Goal: Information Seeking & Learning: Check status

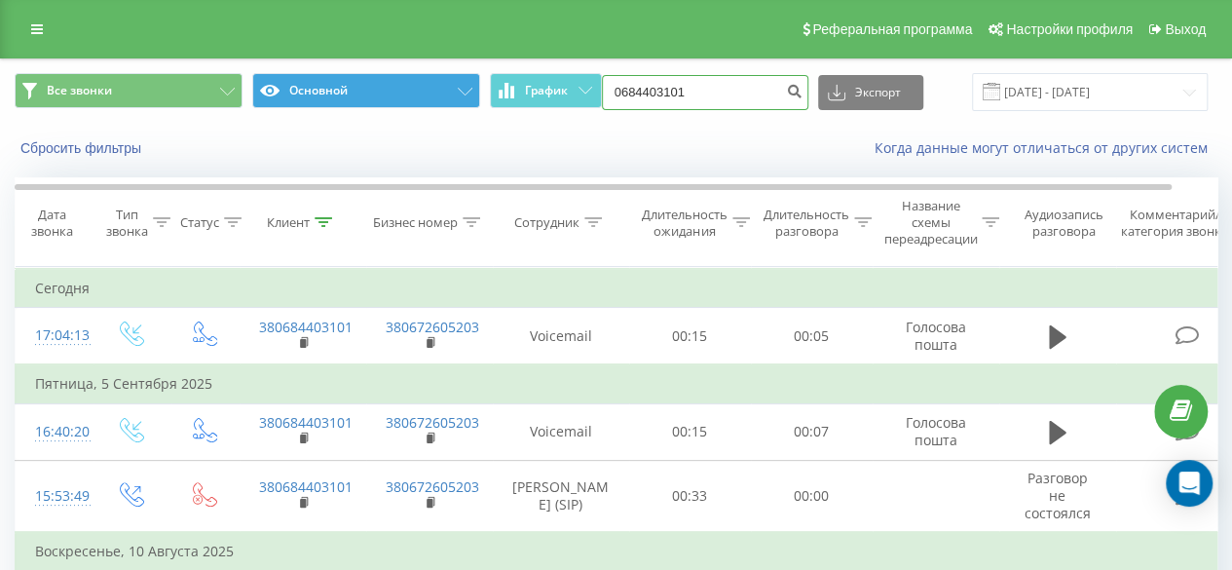
drag, startPoint x: 724, startPoint y: 89, endPoint x: 356, endPoint y: 85, distance: 368.0
click at [356, 85] on div "Все звонки Основной График 0684403101 Экспорт .csv .xls .xlsx 21.06.2025 - 21.0…" at bounding box center [616, 92] width 1202 height 38
paste input "7819194"
type input "0678191941"
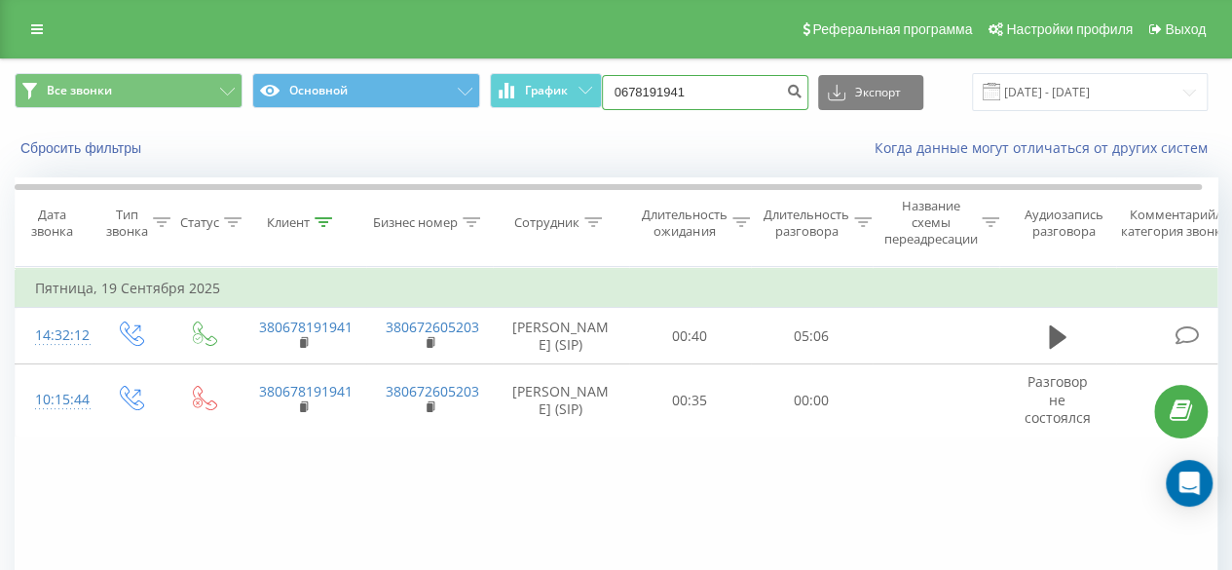
click at [705, 89] on input "0678191941" at bounding box center [705, 92] width 206 height 35
click at [706, 88] on input "0678191941" at bounding box center [705, 92] width 206 height 35
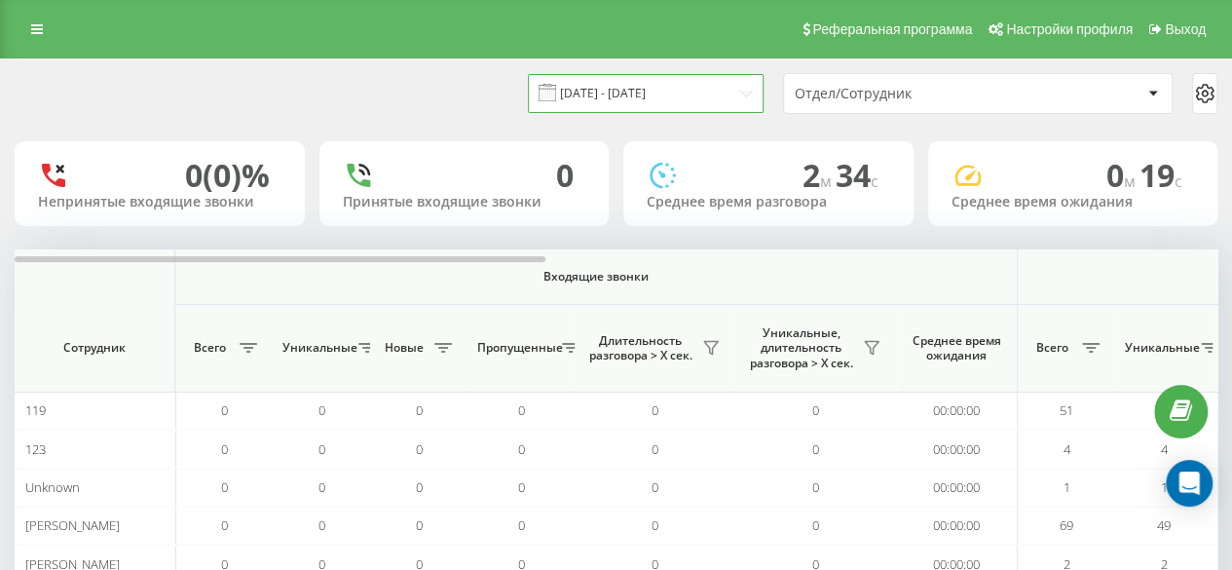
click at [647, 100] on input "[DATE] - [DATE]" at bounding box center [646, 93] width 236 height 38
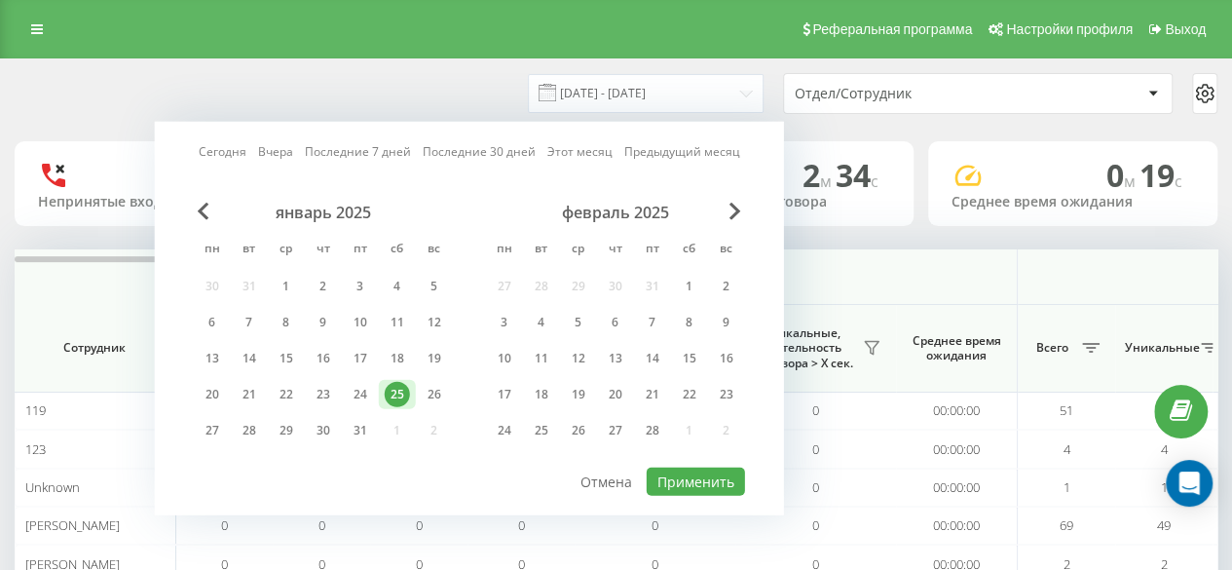
click at [246, 159] on link "Сегодня" at bounding box center [223, 151] width 48 height 18
click at [724, 470] on button "Применить" at bounding box center [695, 481] width 98 height 28
type input "[DATE] - [DATE]"
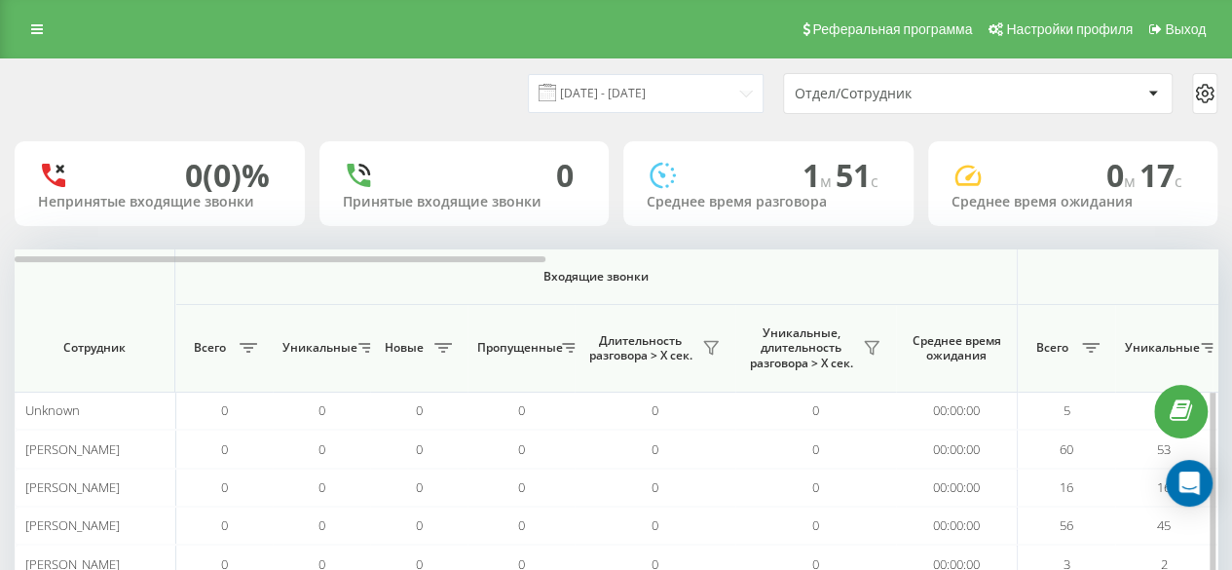
click at [1068, 348] on span "Всего" at bounding box center [1051, 348] width 49 height 16
click at [1083, 353] on button at bounding box center [1090, 347] width 29 height 31
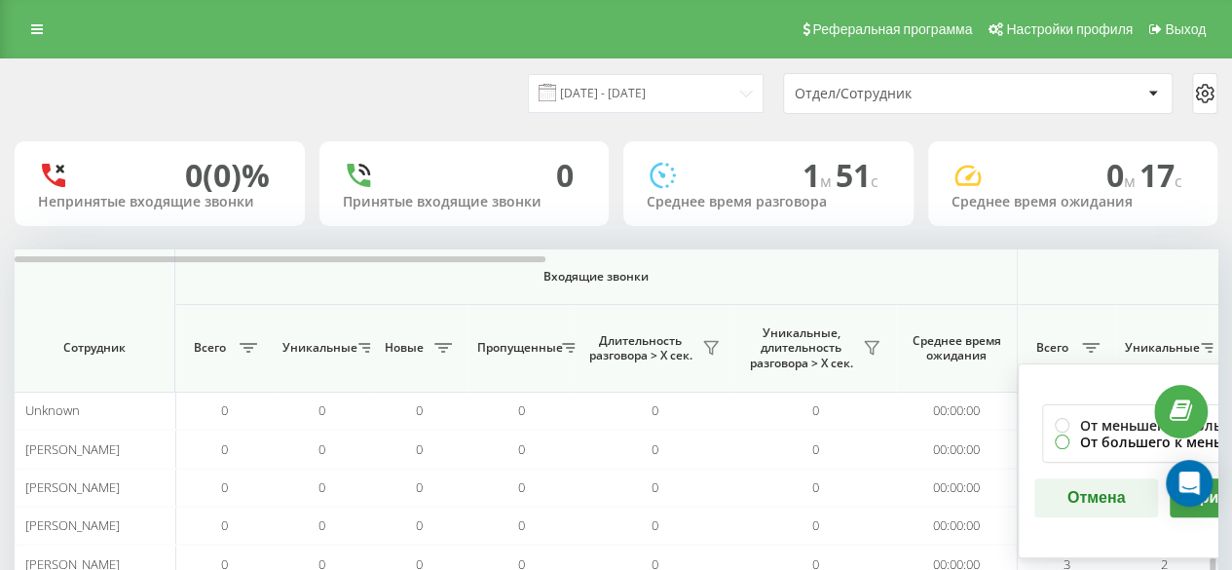
click at [1090, 445] on label "От большего к меньшему" at bounding box center [1163, 441] width 218 height 17
radio input "true"
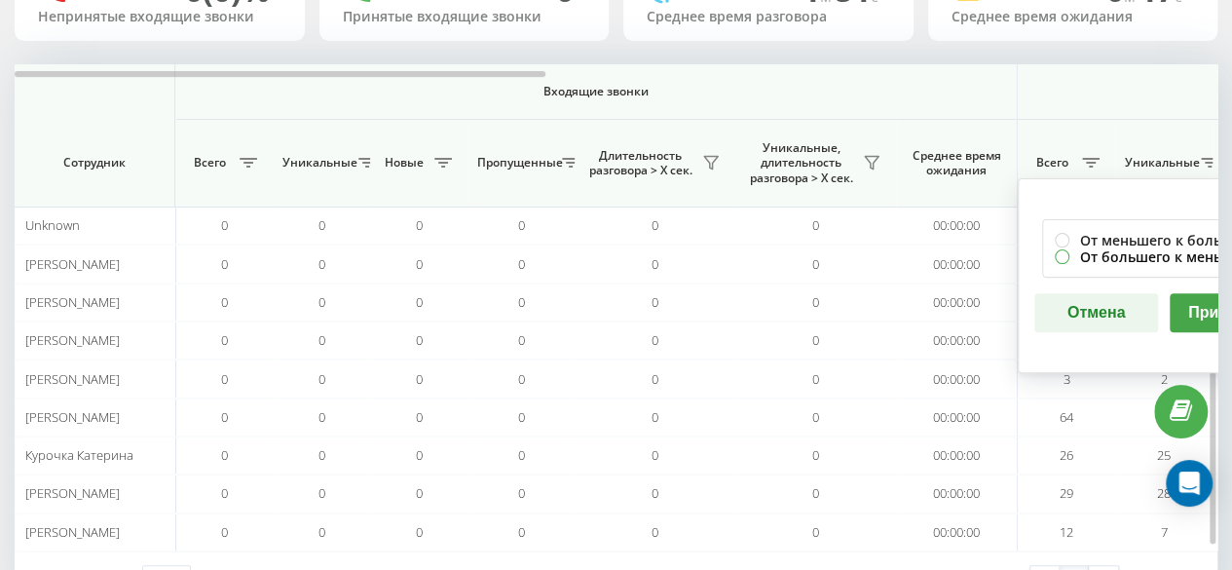
scroll to position [195, 0]
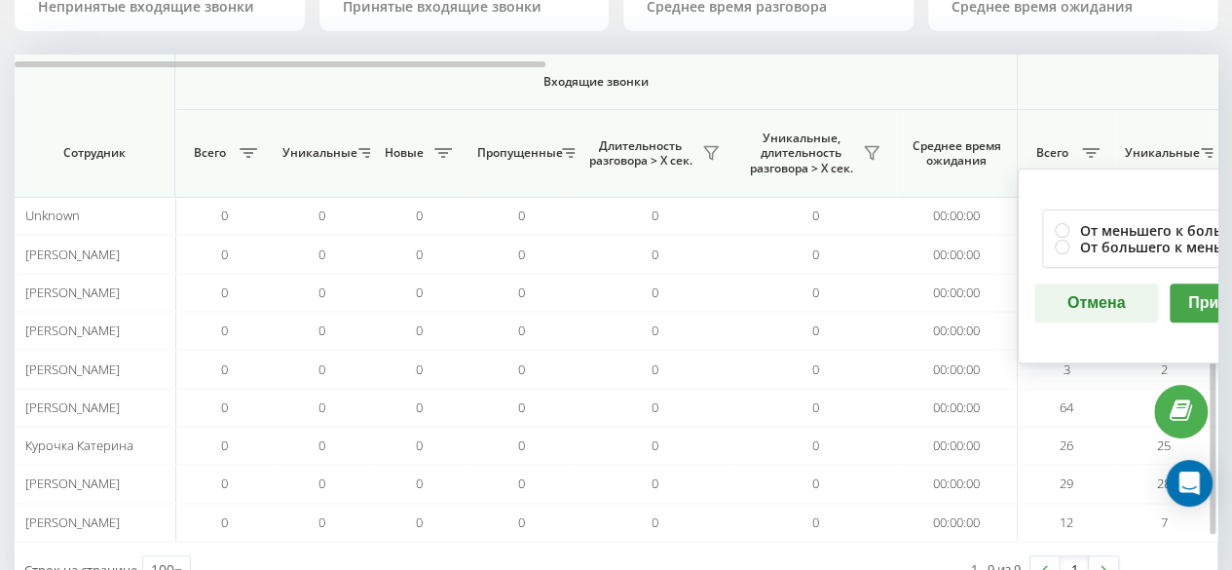
click at [1184, 303] on button "Применить" at bounding box center [1231, 302] width 124 height 39
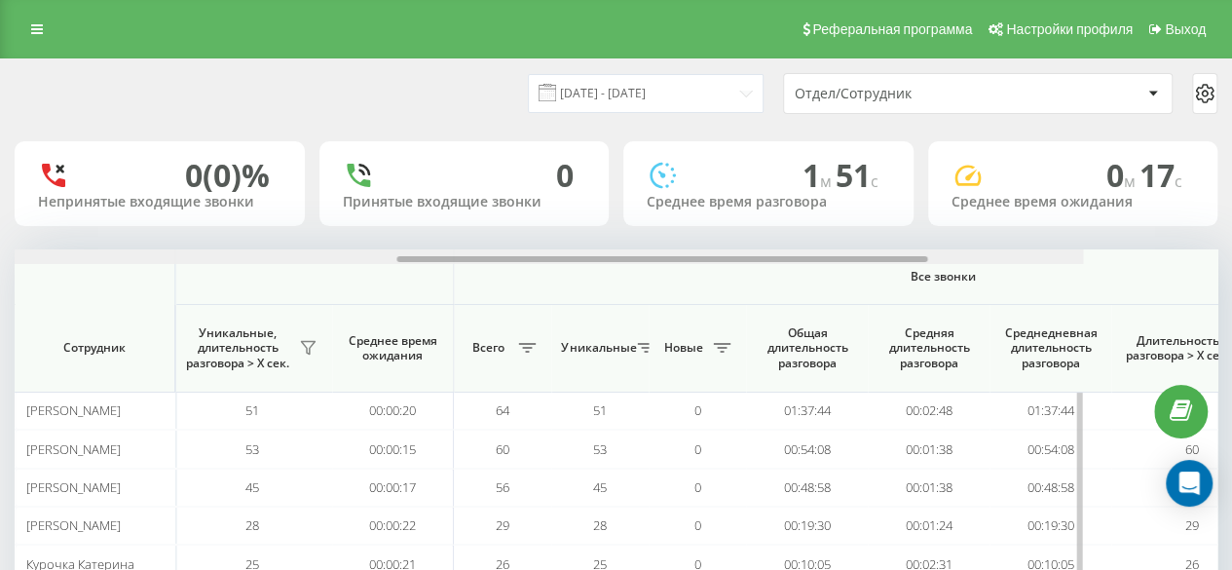
scroll to position [0, 1514]
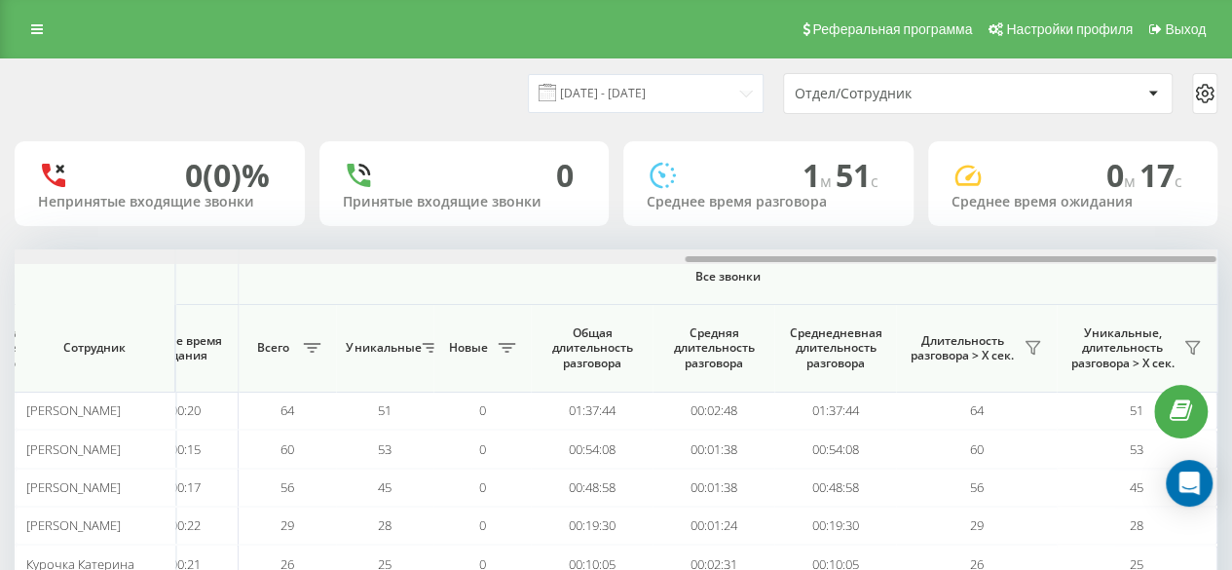
drag, startPoint x: 259, startPoint y: 260, endPoint x: 1245, endPoint y: 262, distance: 986.2
click at [1231, 262] on html "[DOMAIN_NAME] Проекты [DOMAIN_NAME] Дашборд Центр обращений Аналитика Ваши отче…" at bounding box center [616, 285] width 1232 height 570
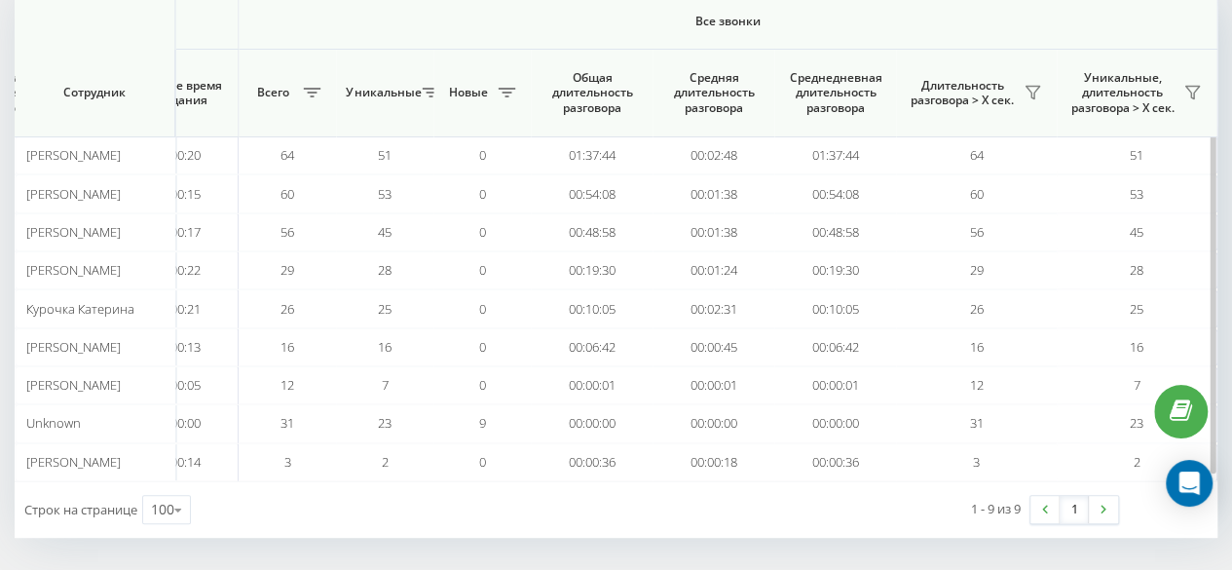
scroll to position [0, 0]
